Goal: Task Accomplishment & Management: Complete application form

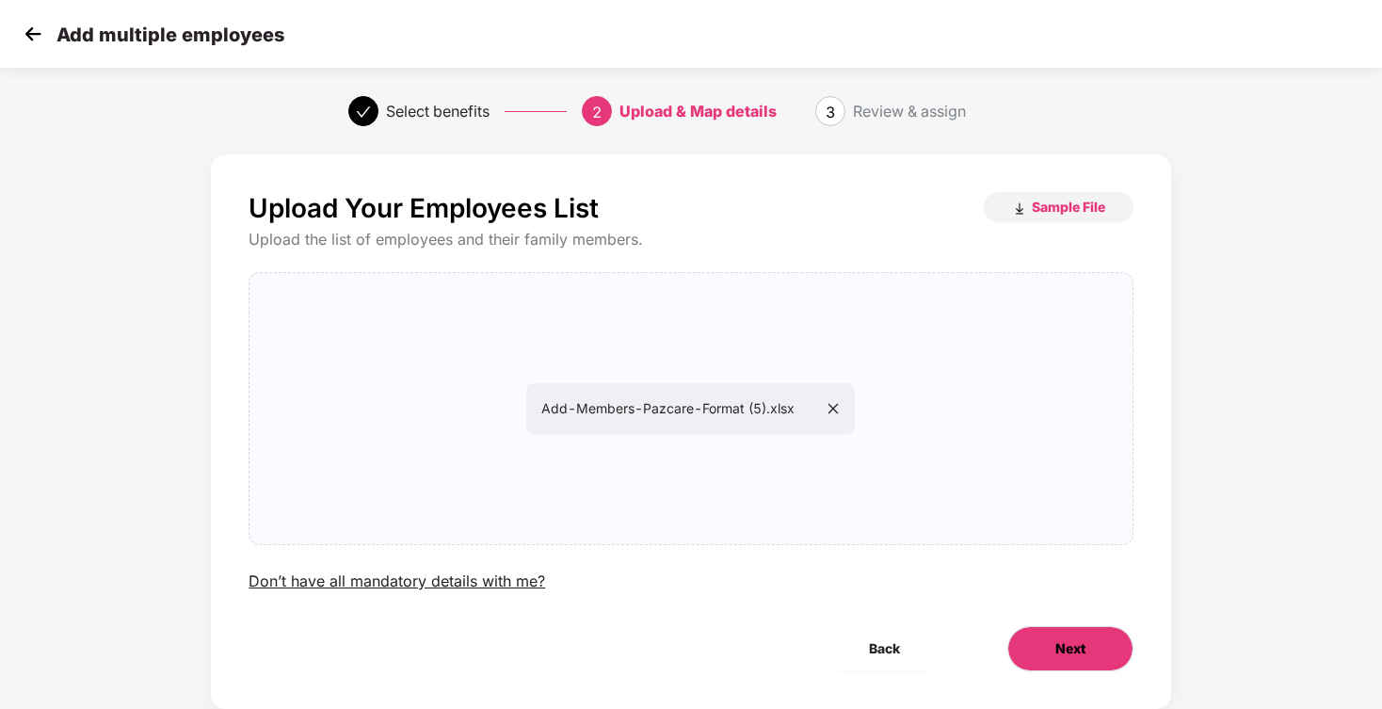
click at [1043, 660] on button "Next" at bounding box center [1070, 648] width 126 height 45
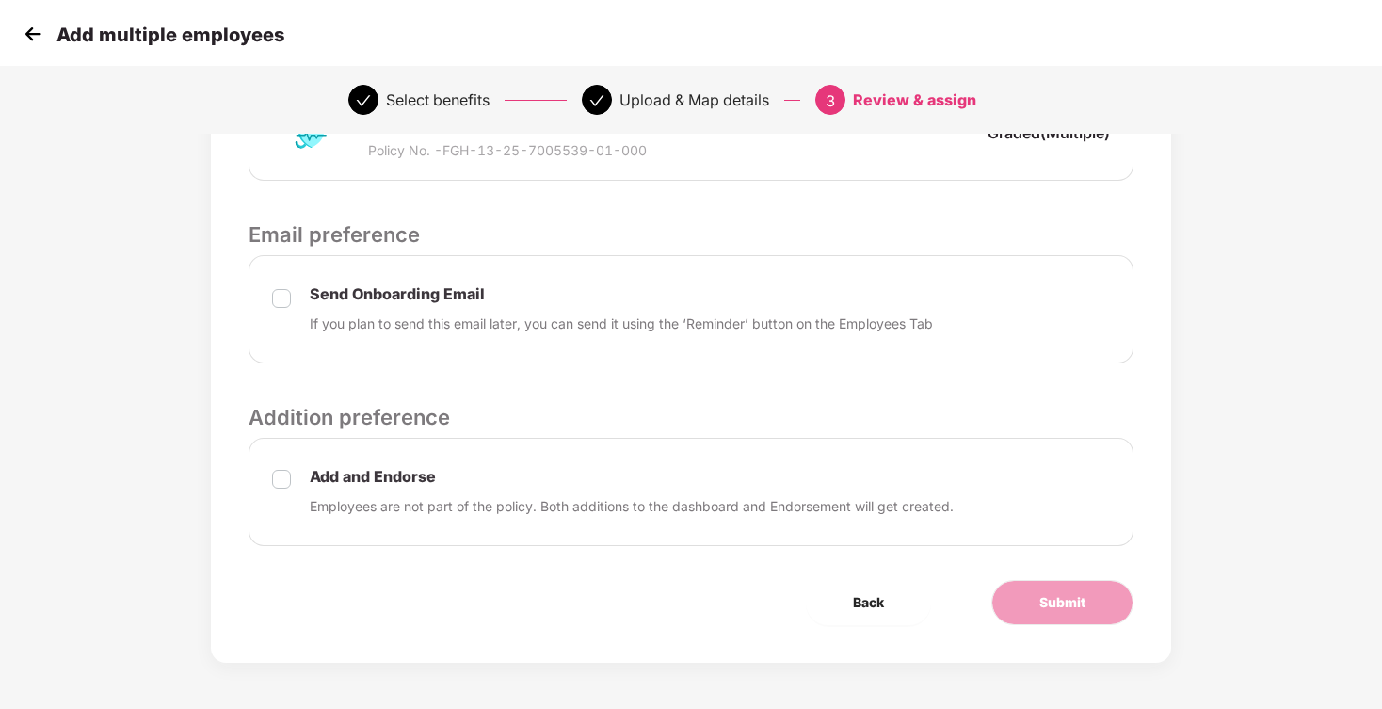
scroll to position [522, 2]
click at [325, 477] on p "Add and Endorse" at bounding box center [632, 477] width 644 height 20
click at [256, 474] on div "Add and Endorse Employees are not part of the policy. Both additions to the das…" at bounding box center [691, 492] width 884 height 108
click at [1050, 593] on span "Submit" at bounding box center [1062, 602] width 46 height 21
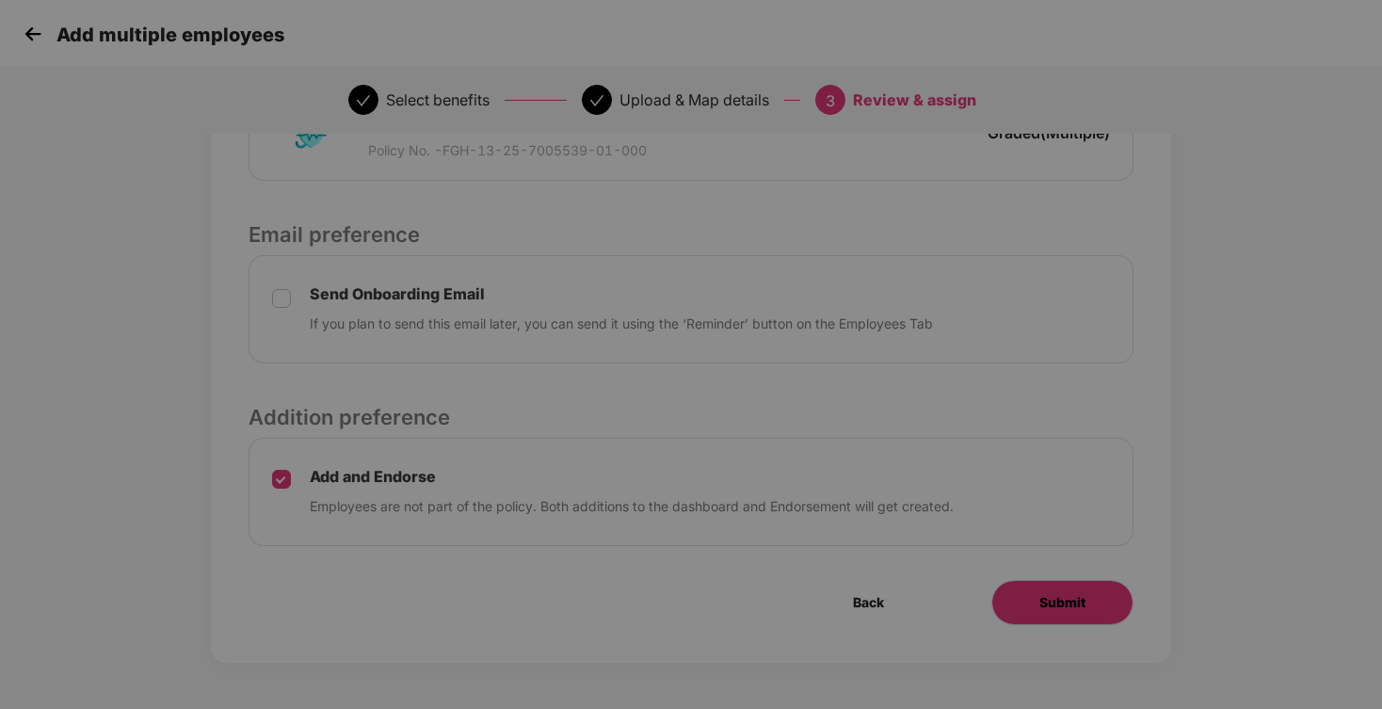
scroll to position [0, 2]
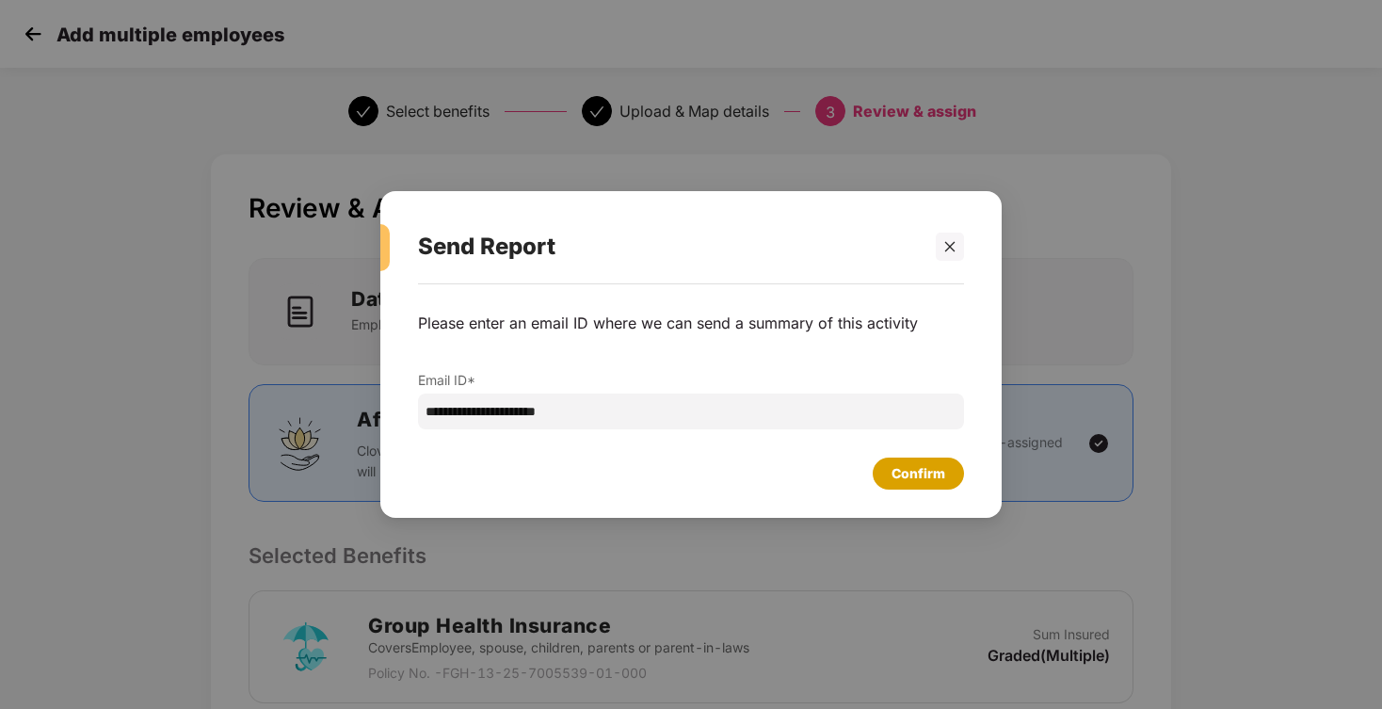
click at [926, 472] on div "Confirm" at bounding box center [919, 473] width 54 height 21
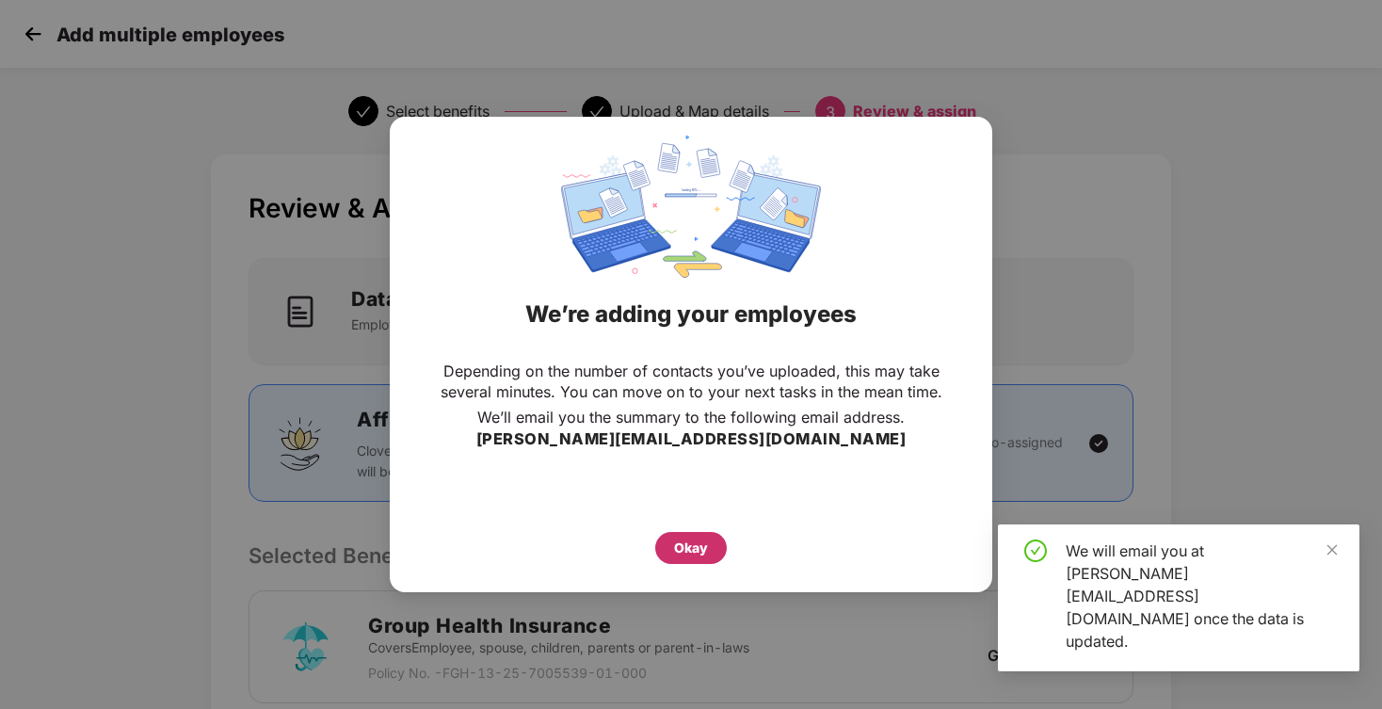
click at [711, 547] on div "Okay" at bounding box center [691, 548] width 72 height 32
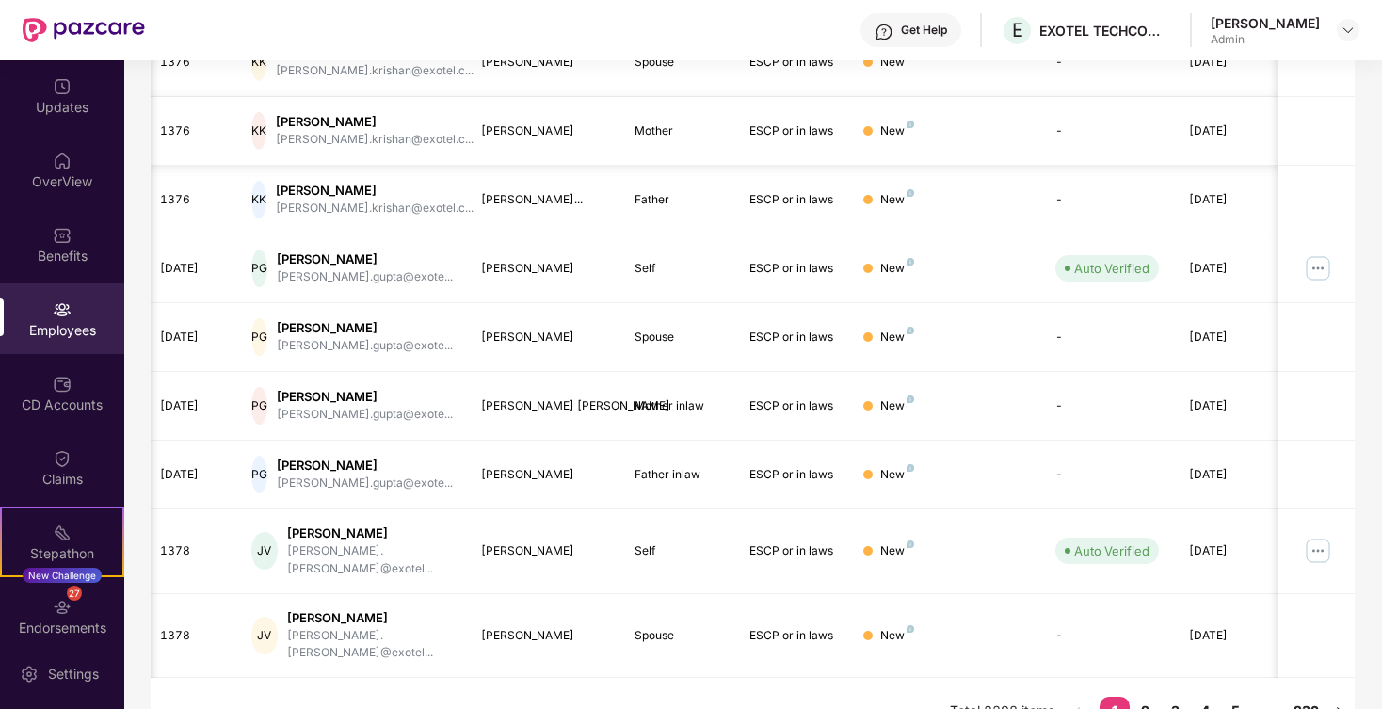
scroll to position [448, 0]
